Goal: Task Accomplishment & Management: Use online tool/utility

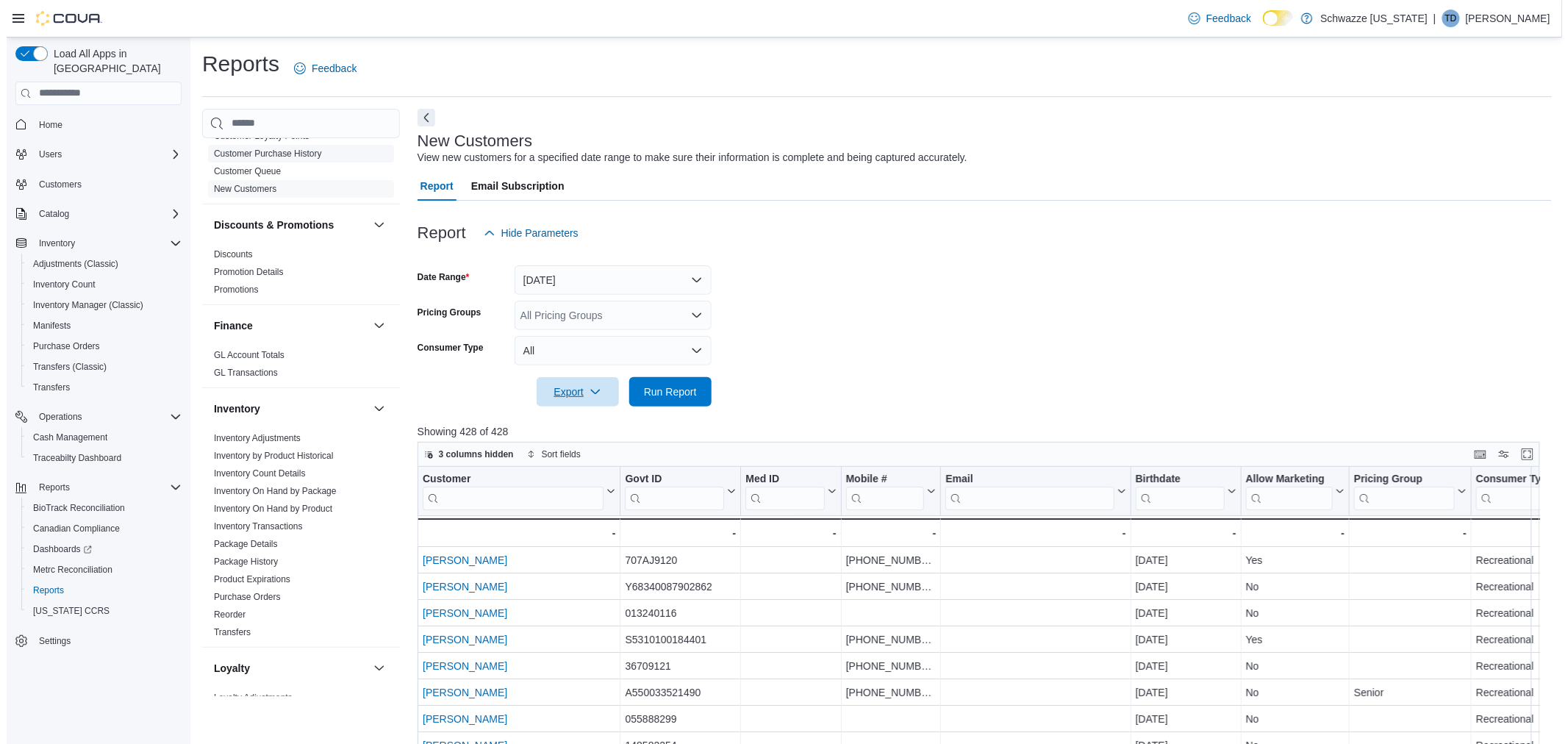
scroll to position [244, 0]
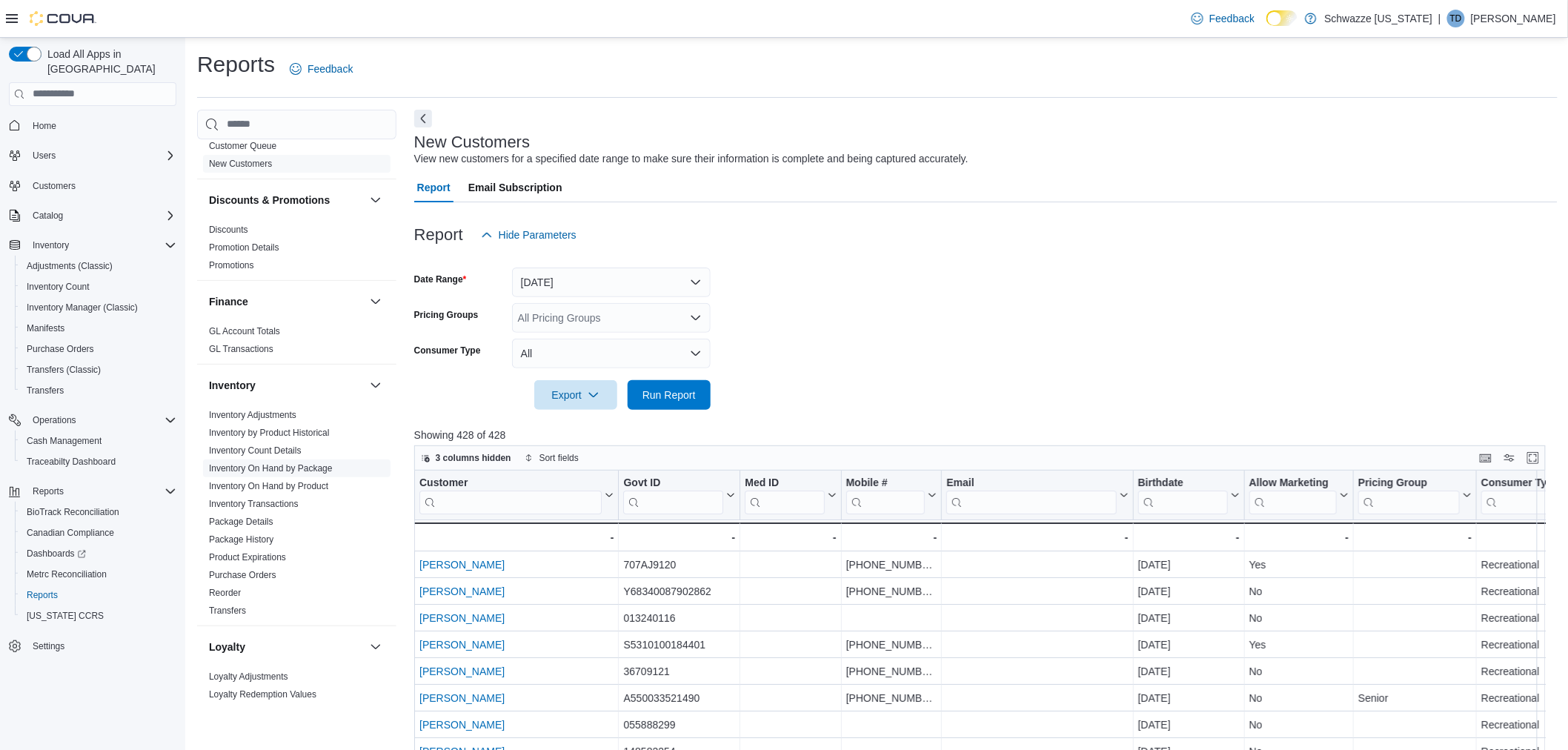
click at [324, 470] on link "Inventory On Hand by Package" at bounding box center [271, 469] width 124 height 11
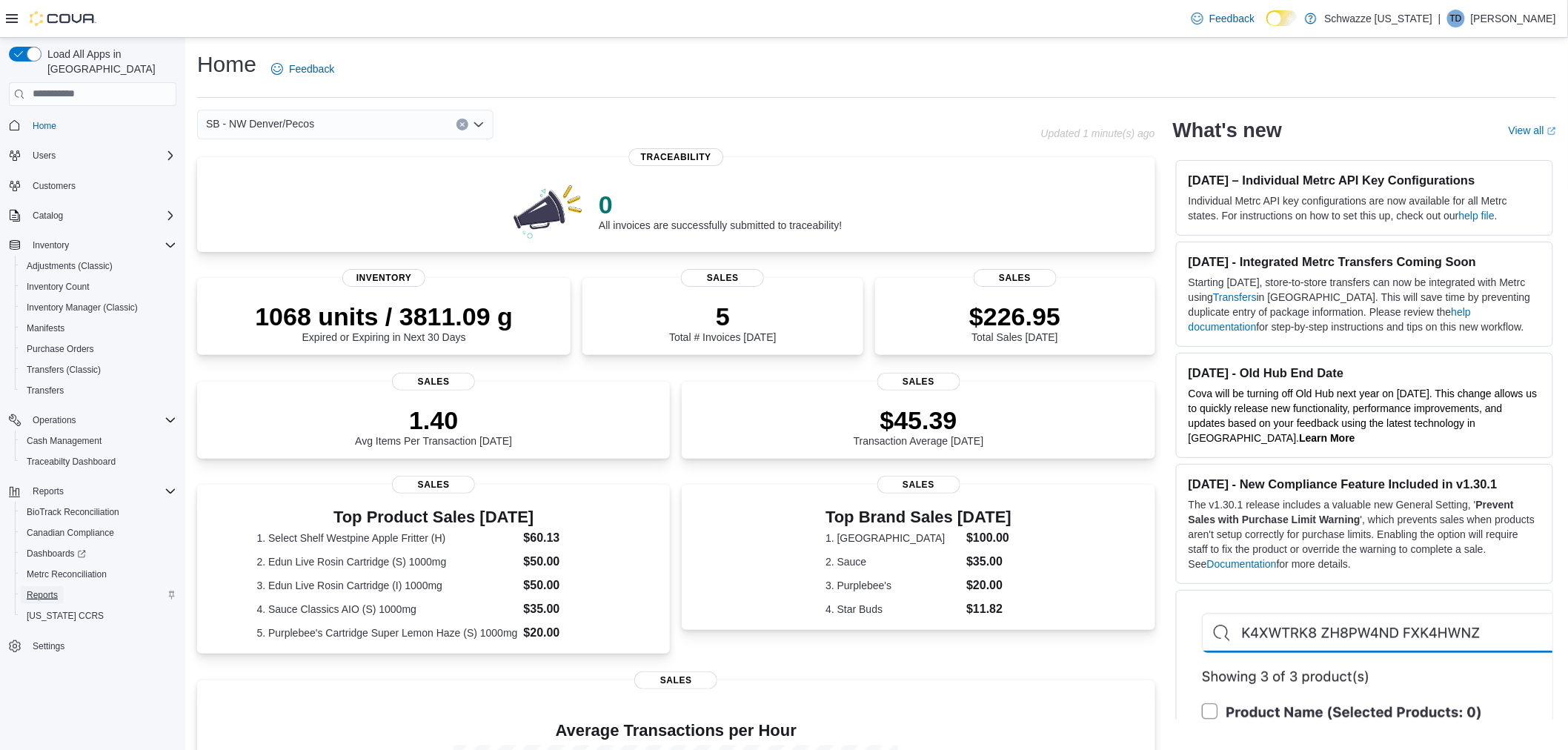
click at [45, 590] on span "Reports" at bounding box center [42, 595] width 31 height 12
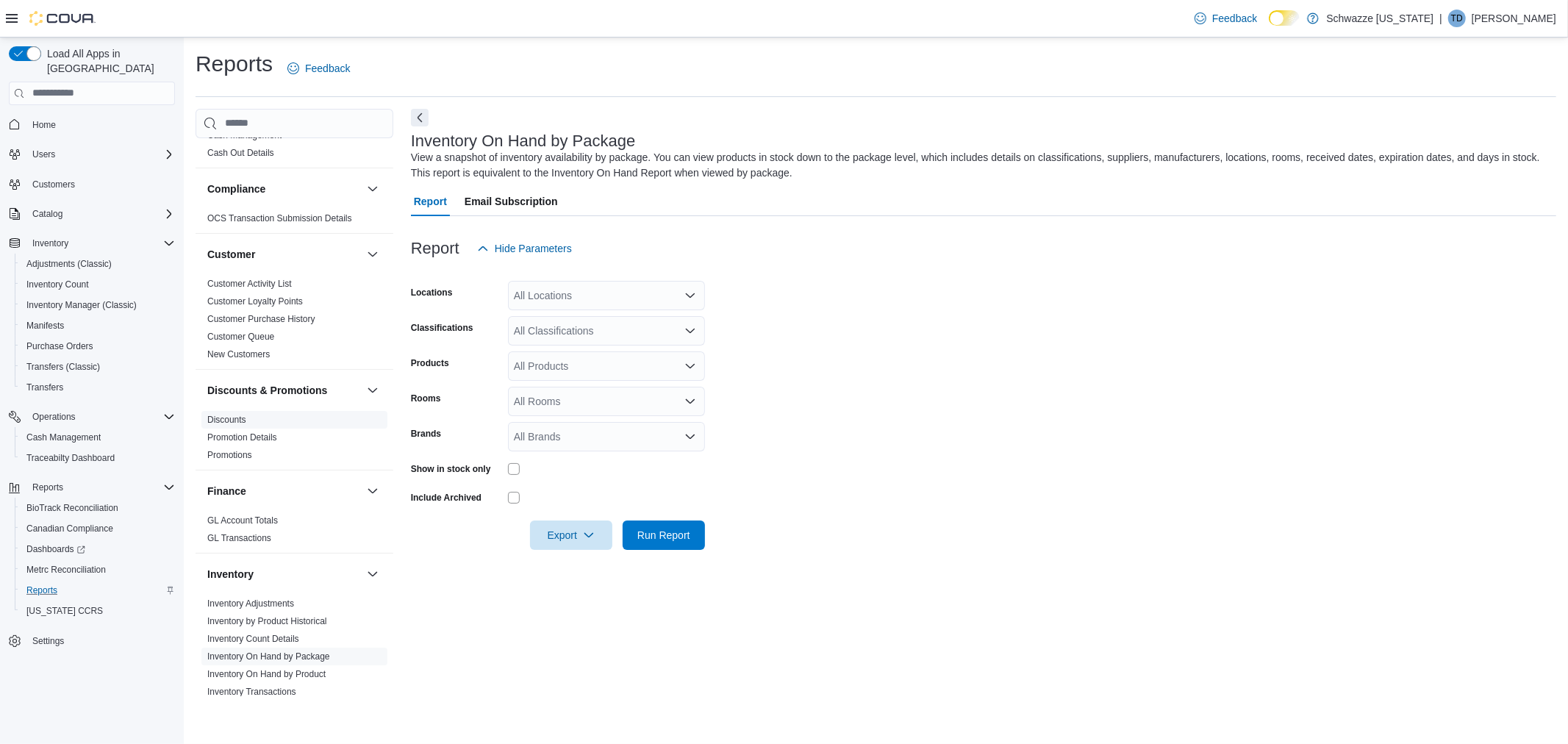
scroll to position [82, 0]
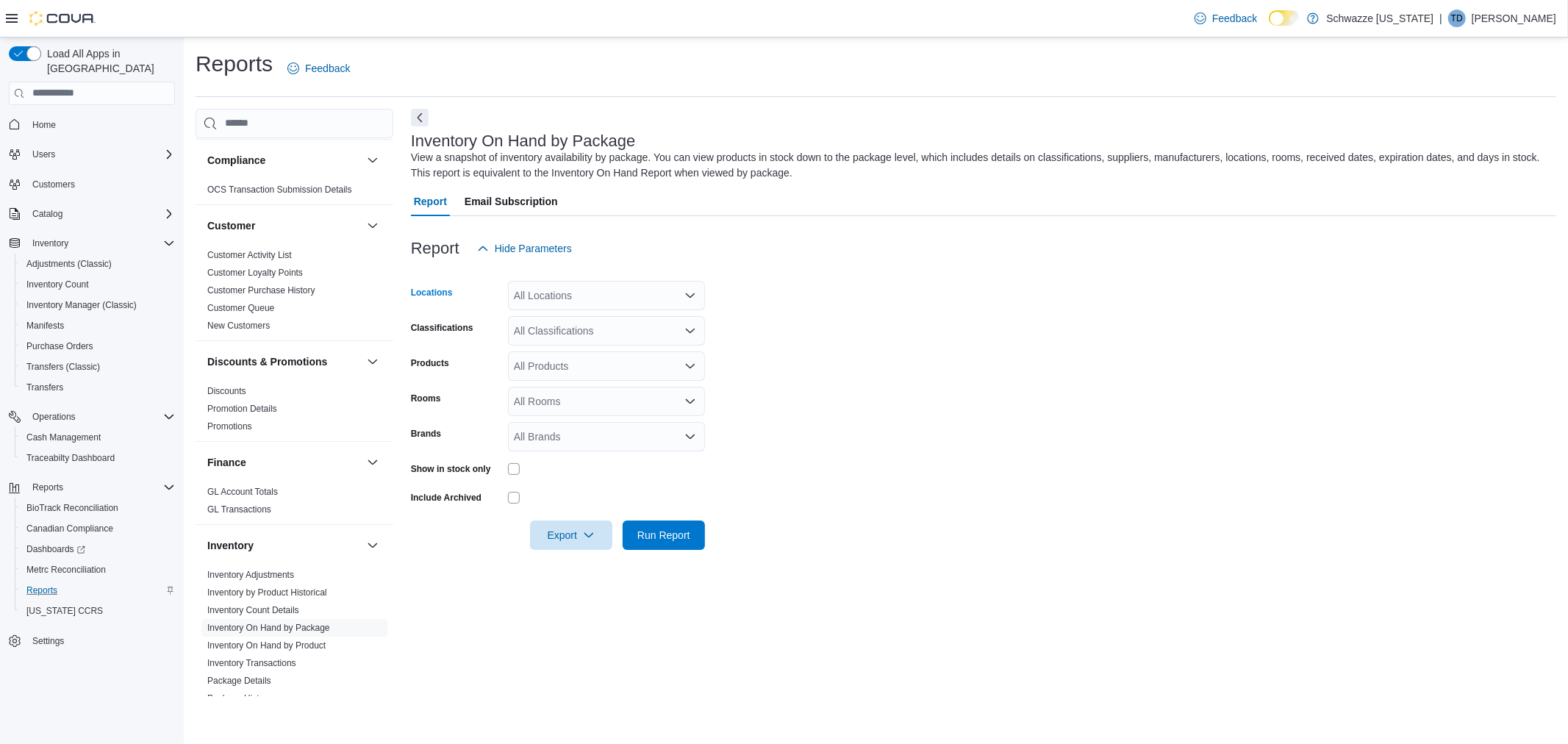
click at [589, 294] on div "All Locations" at bounding box center [607, 295] width 197 height 29
type input "***"
click at [586, 318] on span "SB - NW Denver/Pecos" at bounding box center [600, 320] width 108 height 15
click at [866, 329] on form "Locations SB - [GEOGRAPHIC_DATA] [GEOGRAPHIC_DATA]/Pecos Classifications All Cl…" at bounding box center [983, 406] width 1146 height 287
click at [641, 342] on div "All Classifications" at bounding box center [607, 331] width 197 height 29
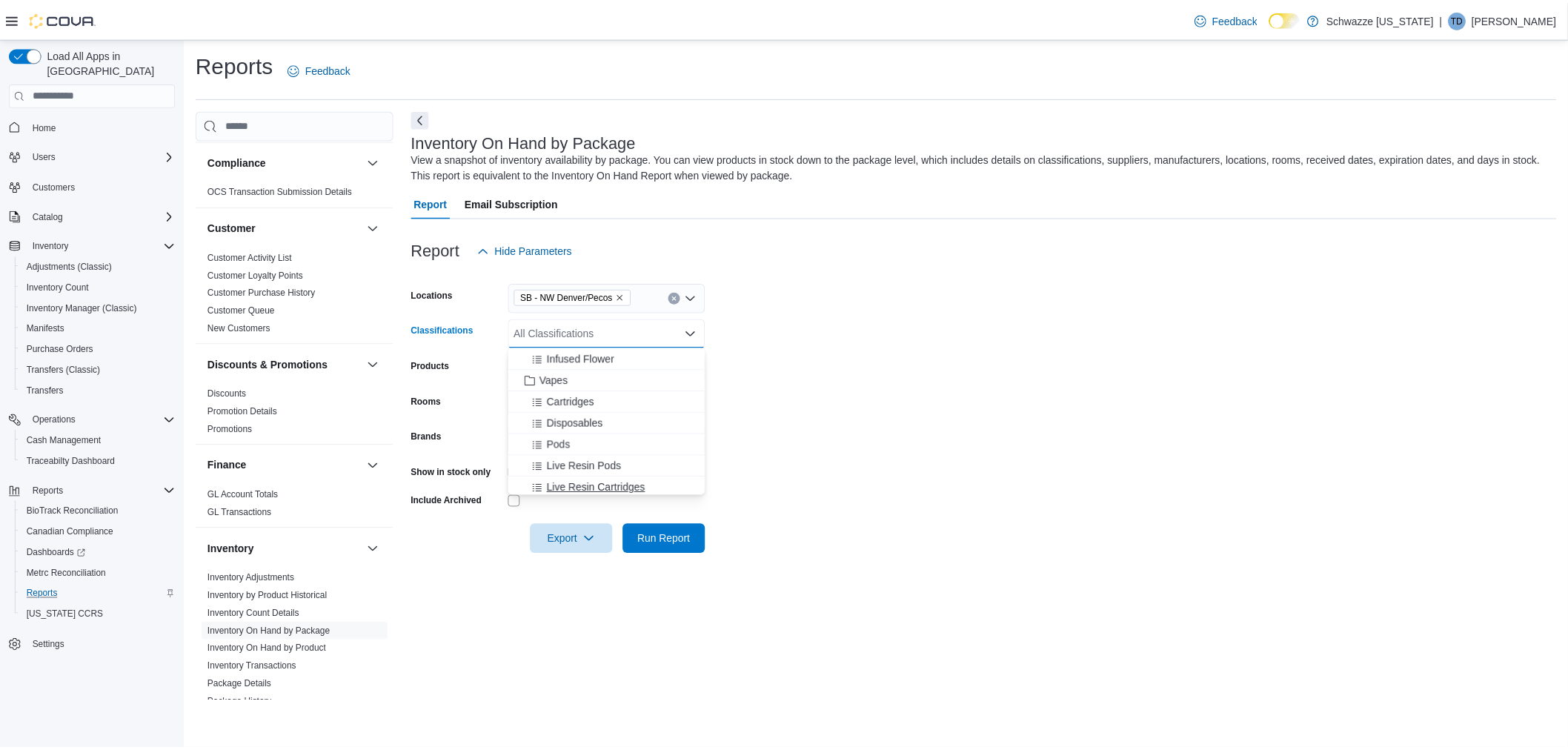
scroll to position [659, 0]
click at [558, 412] on span "Vapes" at bounding box center [558, 409] width 29 height 15
click at [934, 416] on form "Locations SB - [GEOGRAPHIC_DATA] [GEOGRAPHIC_DATA]/Pecos Classifications Vapes …" at bounding box center [991, 409] width 1155 height 289
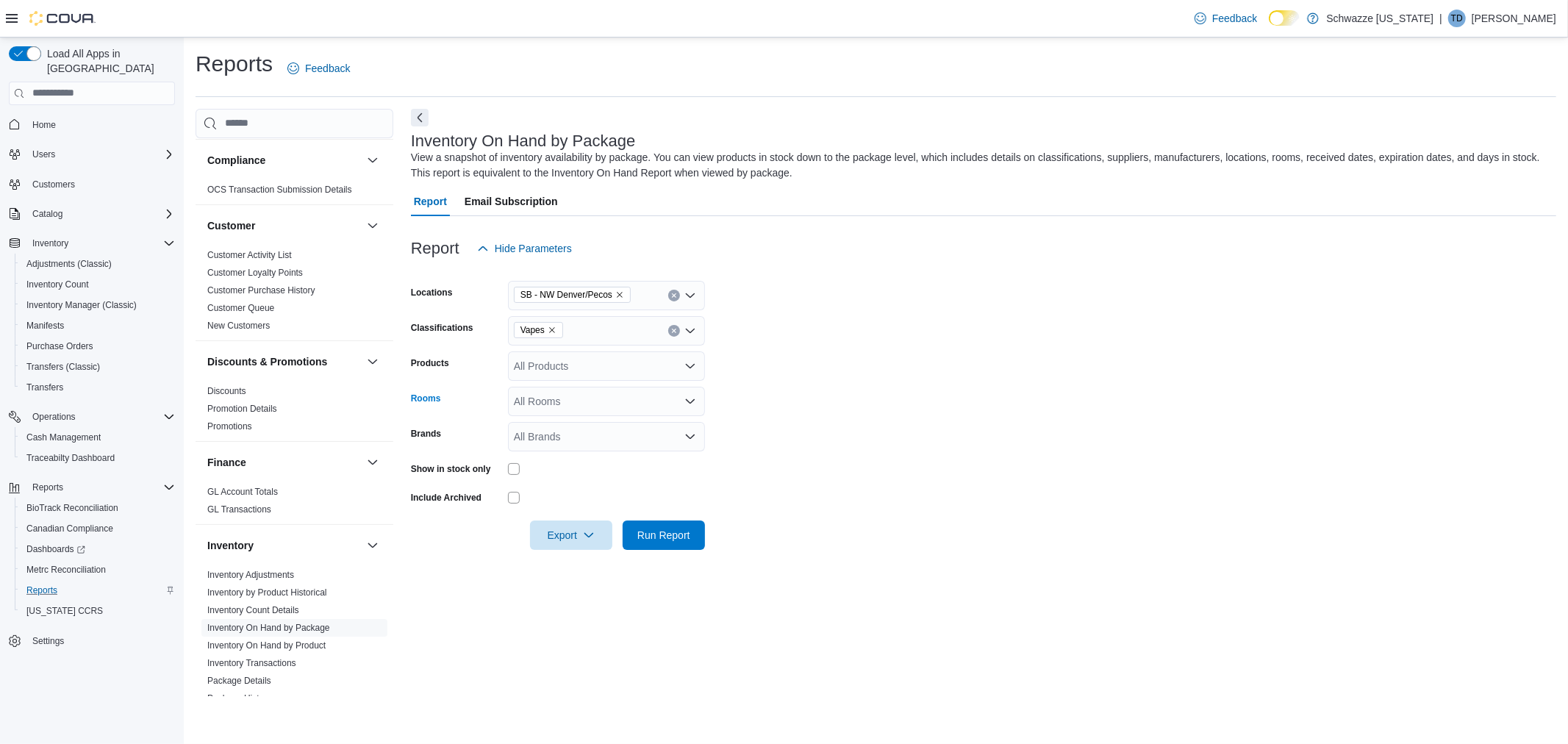
click at [561, 400] on div "All Rooms" at bounding box center [607, 401] width 197 height 29
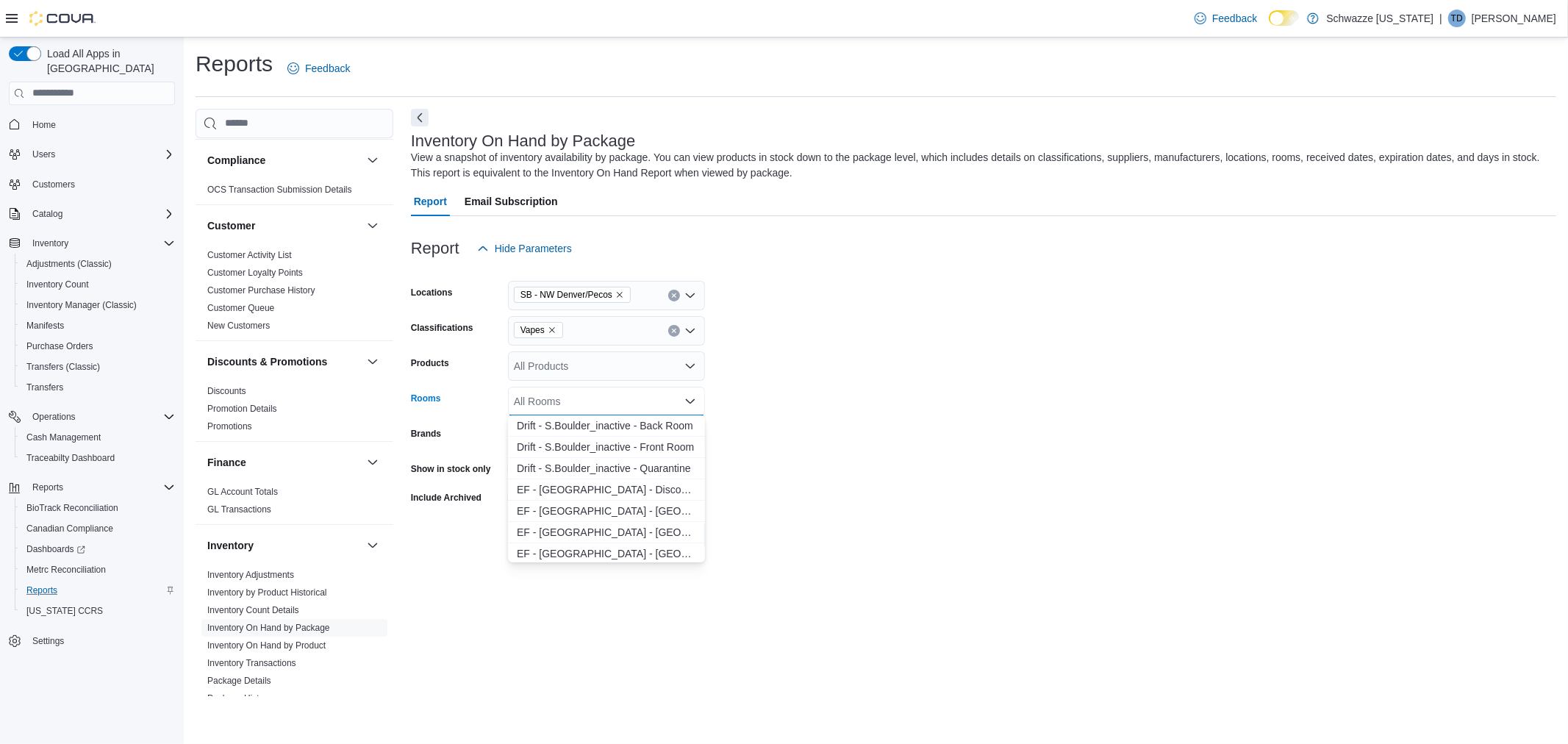
click at [561, 400] on div "All Rooms Combo box. Selected. Combo box input. All Rooms. Type some text or, t…" at bounding box center [607, 401] width 197 height 29
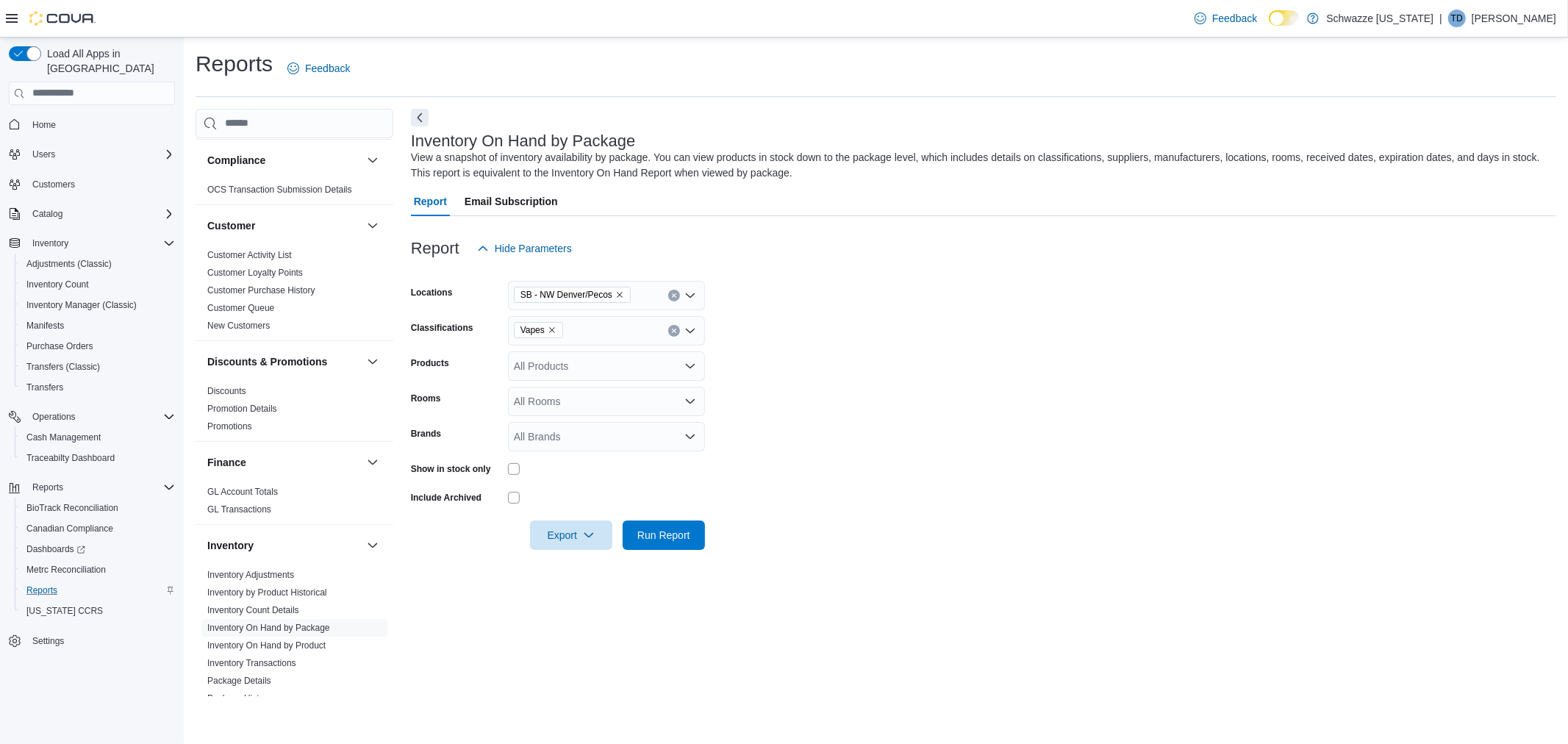
click at [876, 394] on form "Locations SB - [GEOGRAPHIC_DATA] [GEOGRAPHIC_DATA]/Pecos Classifications Vapes …" at bounding box center [983, 406] width 1146 height 287
click at [670, 533] on span "Run Report" at bounding box center [664, 534] width 53 height 15
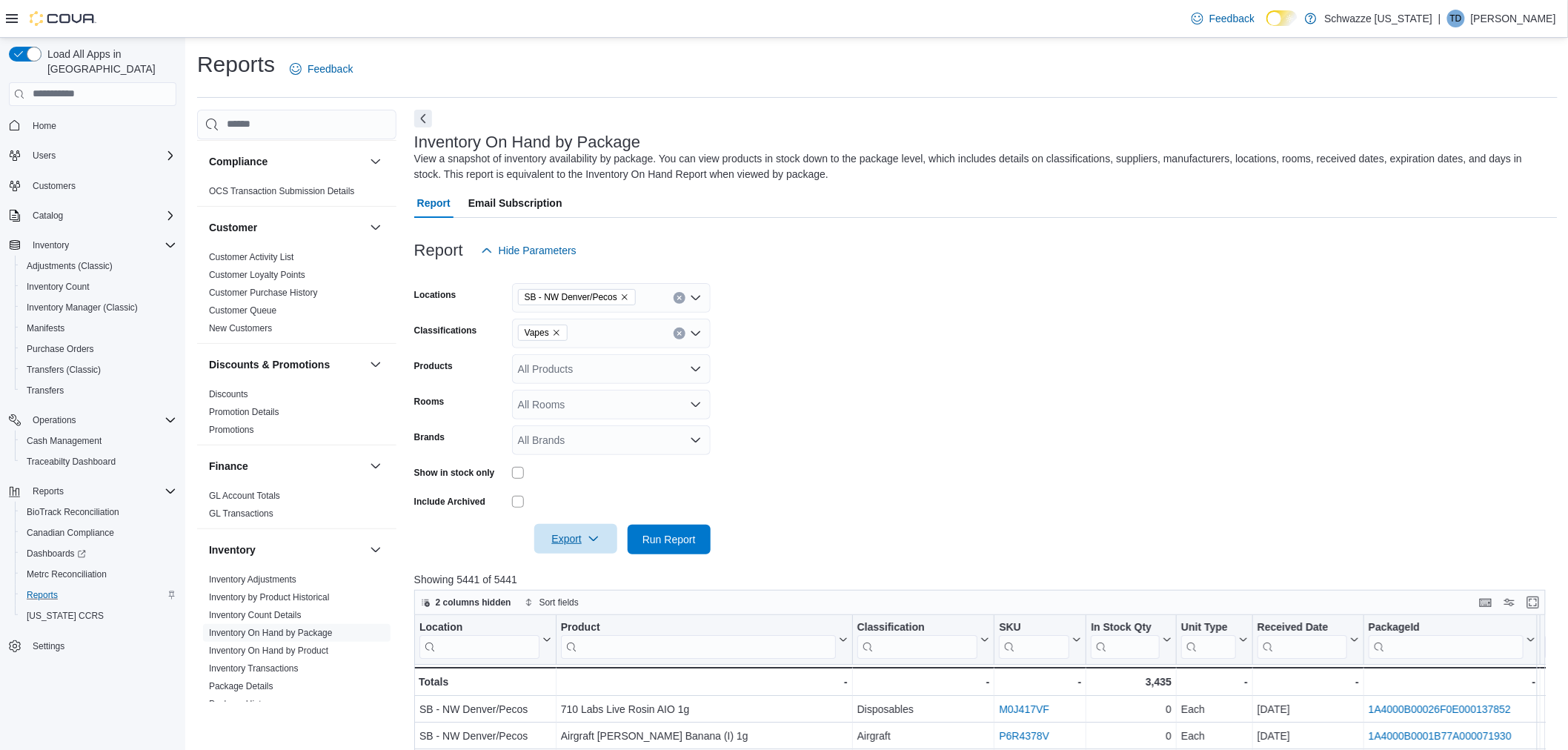
click at [564, 543] on span "Export" at bounding box center [575, 539] width 65 height 30
click at [565, 557] on button "Export to Excel" at bounding box center [578, 568] width 84 height 30
